Goal: Task Accomplishment & Management: Complete application form

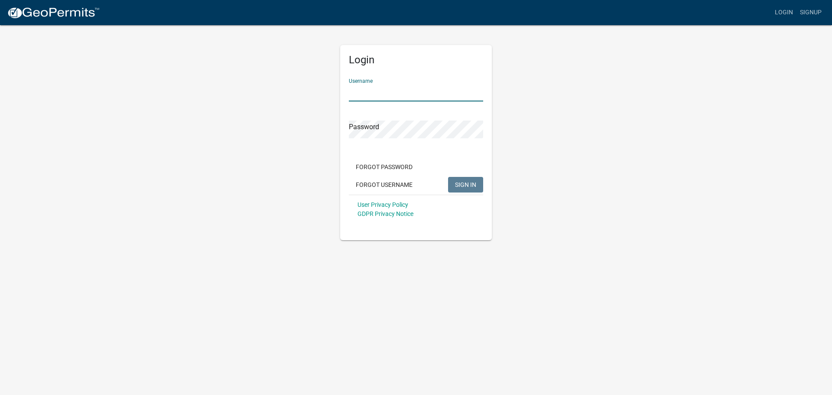
click at [401, 90] on input "Username" at bounding box center [416, 93] width 134 height 18
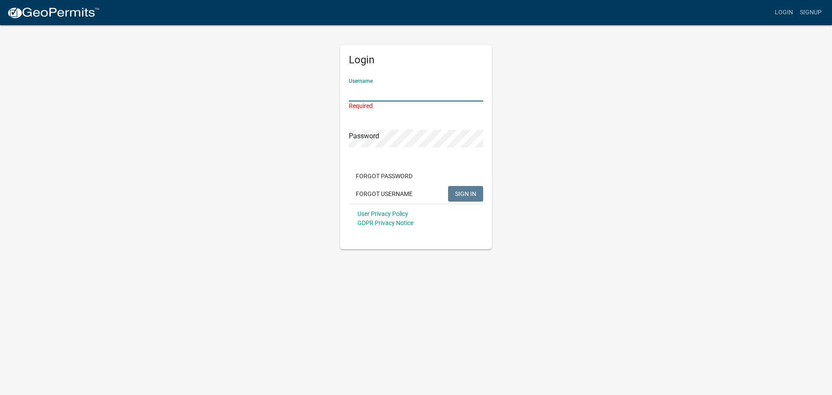
click at [387, 88] on input "Username" at bounding box center [416, 93] width 134 height 18
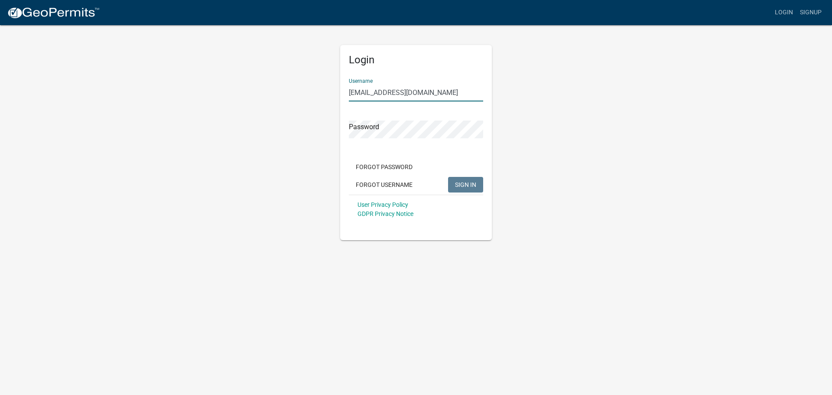
type input "[EMAIL_ADDRESS][DOMAIN_NAME]"
click at [461, 182] on span "SIGN IN" at bounding box center [465, 184] width 21 height 7
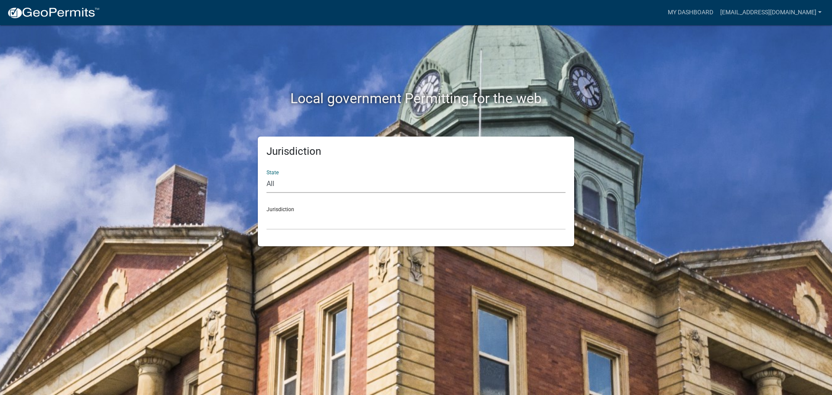
click at [277, 185] on select "All [US_STATE] [US_STATE] [US_STATE] [US_STATE] [US_STATE] [US_STATE] [US_STATE…" at bounding box center [416, 184] width 299 height 18
select select "[US_STATE]"
click at [267, 175] on select "All [US_STATE] [US_STATE] [US_STATE] [US_STATE] [US_STATE] [US_STATE] [US_STATE…" at bounding box center [416, 184] width 299 height 18
click at [287, 218] on select "City of [GEOGRAPHIC_DATA], [US_STATE] City of [GEOGRAPHIC_DATA], [US_STATE] Cit…" at bounding box center [416, 221] width 299 height 18
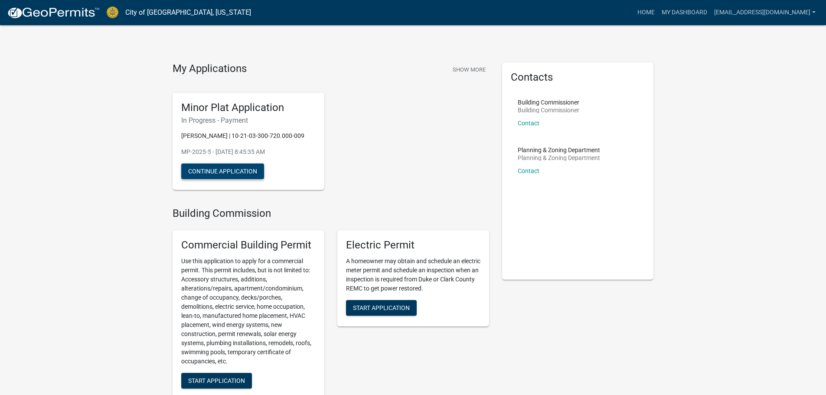
click at [209, 169] on button "Continue Application" at bounding box center [222, 171] width 83 height 16
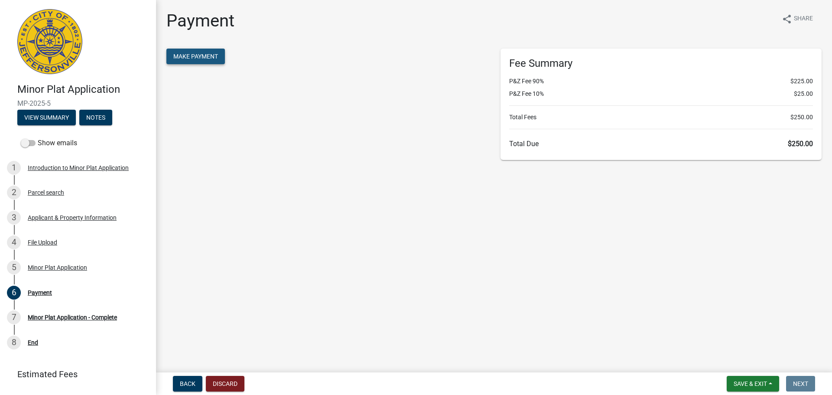
click at [193, 56] on span "Make Payment" at bounding box center [195, 56] width 45 height 7
